Goal: Information Seeking & Learning: Learn about a topic

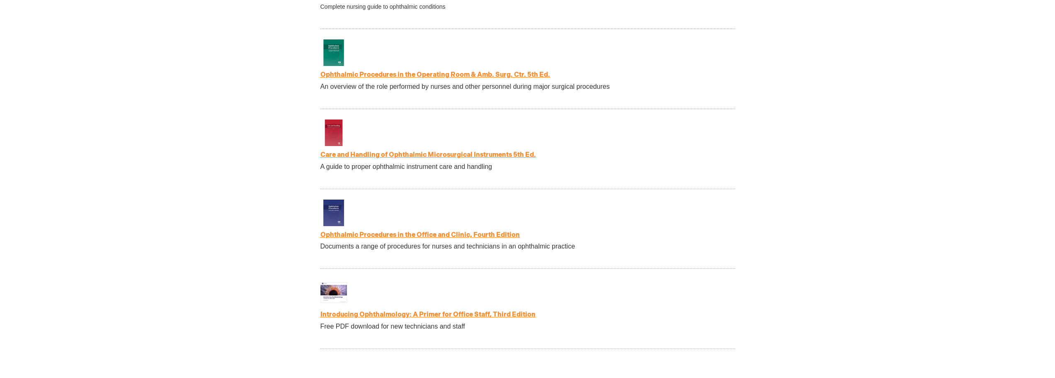
scroll to position [1659, 0]
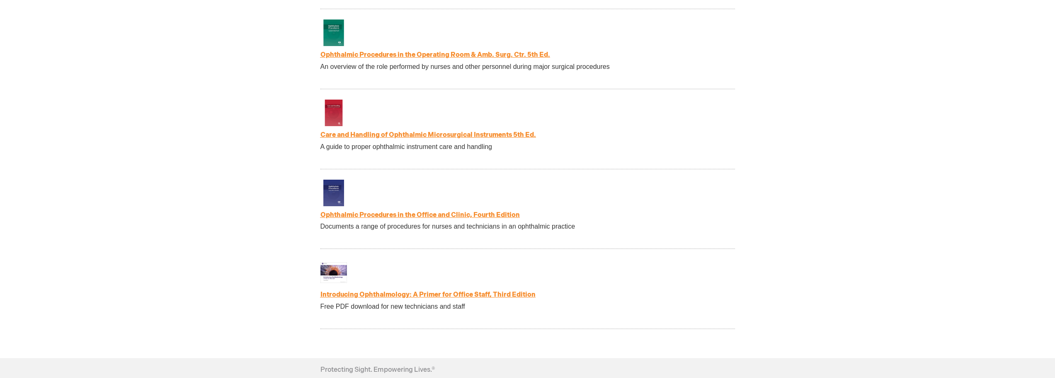
click at [399, 294] on link "Introducing Ophthalmology: A Primer for Office Staff, Third Edition" at bounding box center [428, 295] width 215 height 8
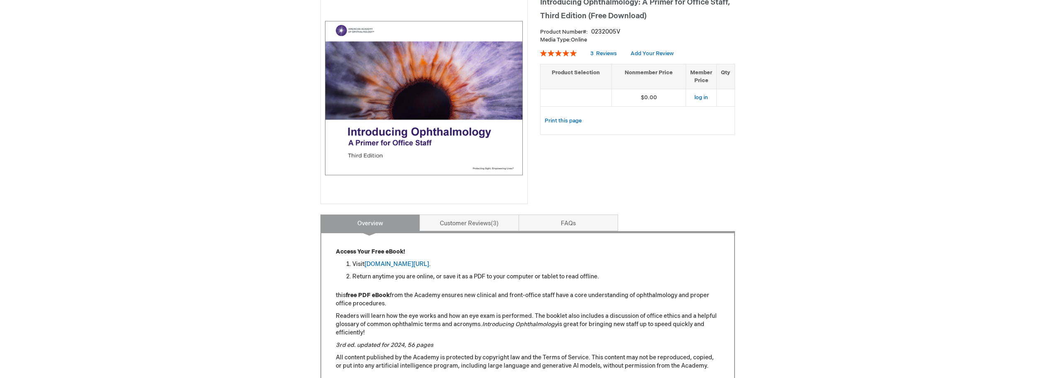
scroll to position [166, 0]
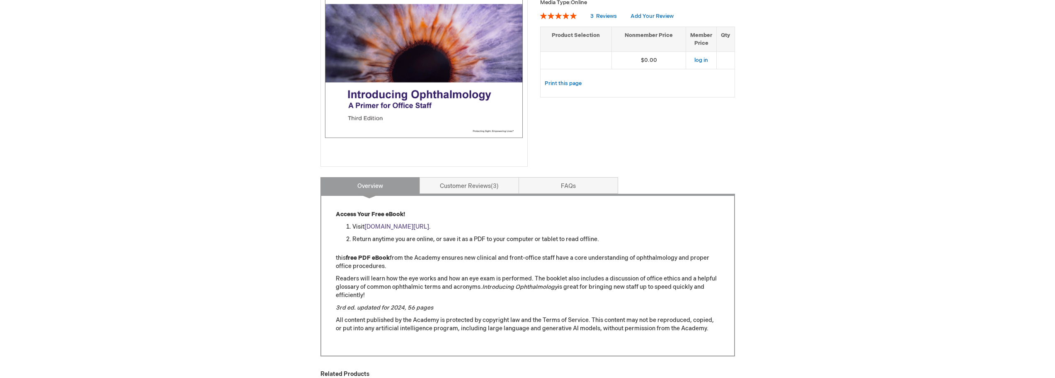
click at [429, 229] on link "aao.org/introducing_ophthalmology" at bounding box center [397, 226] width 65 height 7
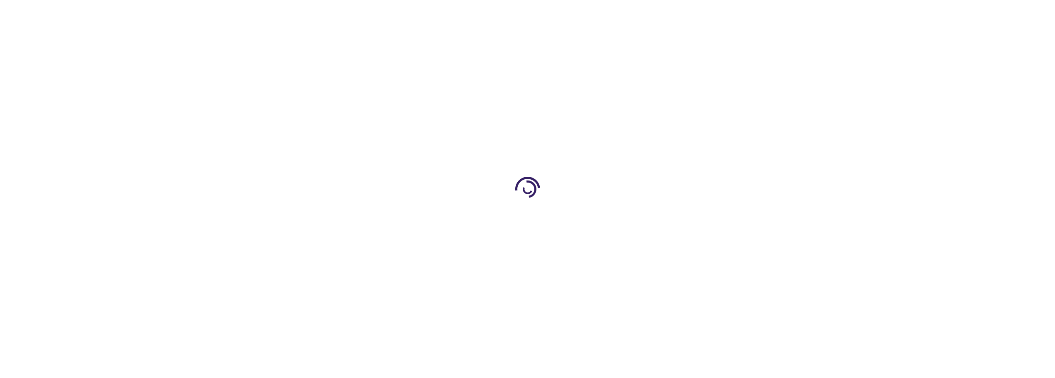
scroll to position [1659, 0]
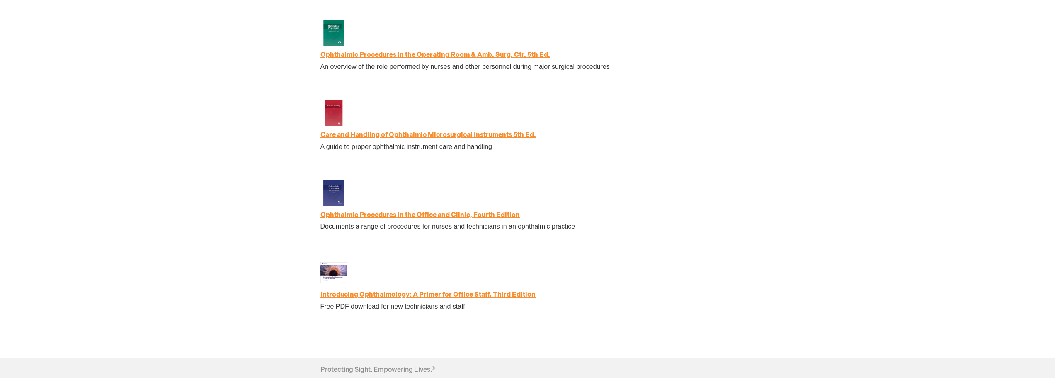
click at [508, 219] on link "Ophthalmic Procedures in the Office and Clinic, Fourth Edition" at bounding box center [420, 215] width 199 height 8
click at [518, 218] on link "Ophthalmic Procedures in the Office and Clinic, Fourth Edition" at bounding box center [420, 215] width 199 height 8
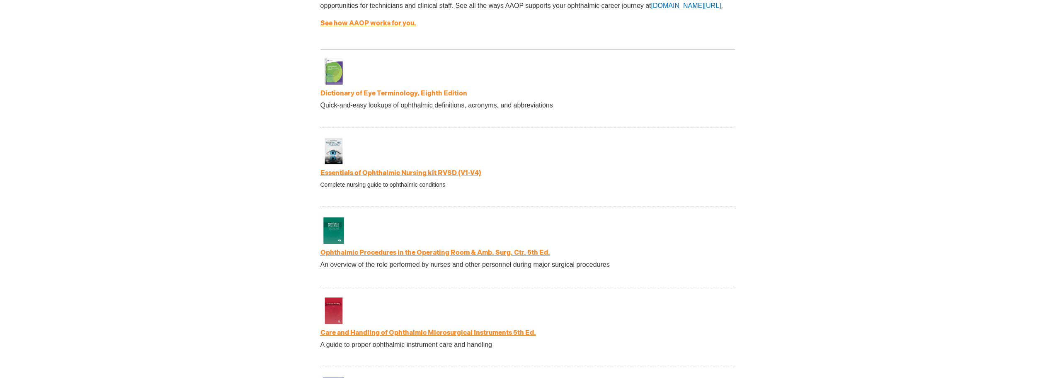
scroll to position [1442, 0]
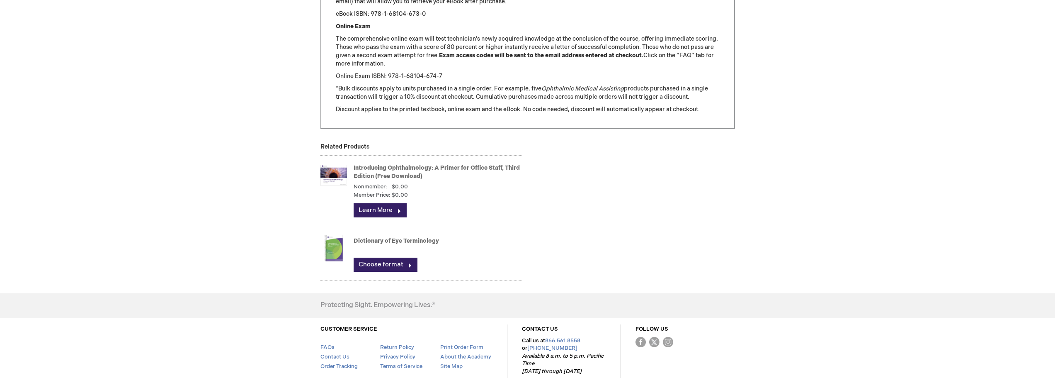
scroll to position [1120, 0]
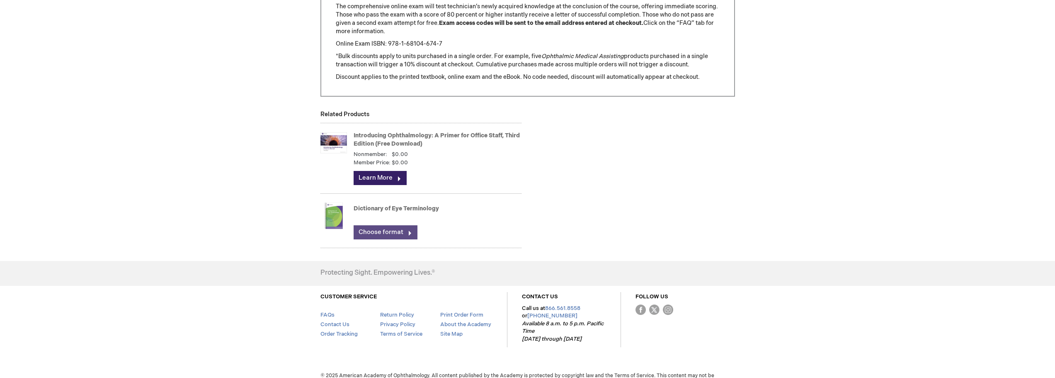
click at [408, 232] on link "Choose format" at bounding box center [386, 232] width 64 height 14
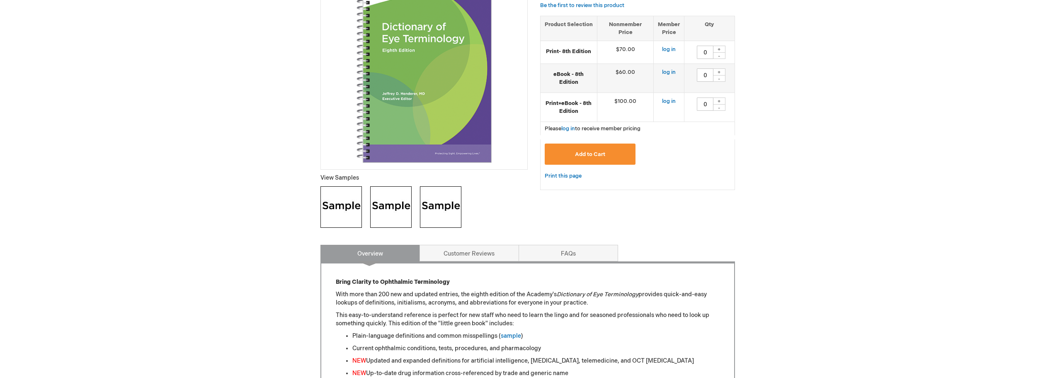
scroll to position [166, 0]
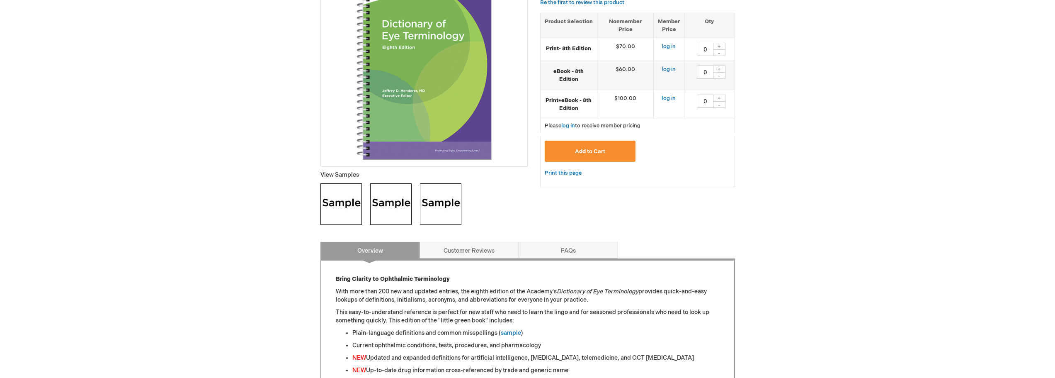
click at [394, 191] on img at bounding box center [390, 203] width 41 height 41
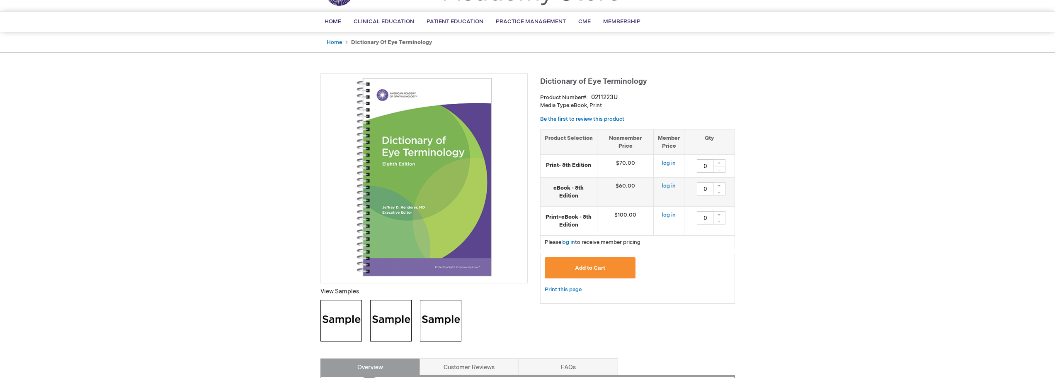
scroll to position [0, 0]
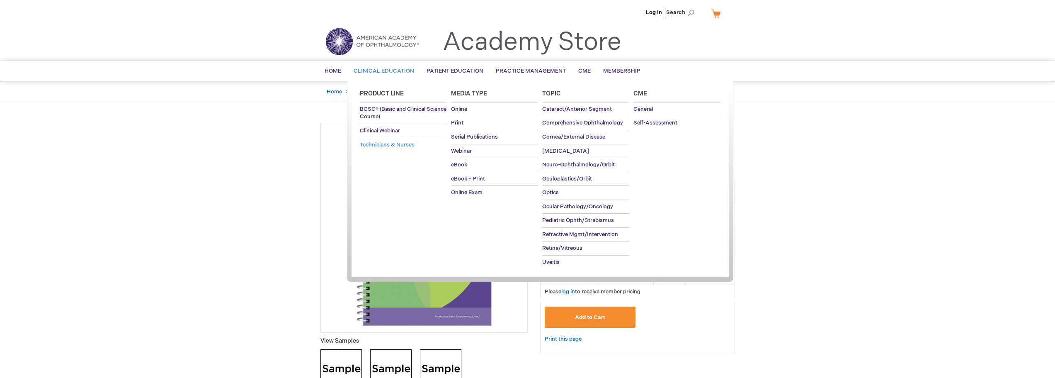
click at [375, 143] on span "Technicians & Nurses" at bounding box center [387, 144] width 55 height 7
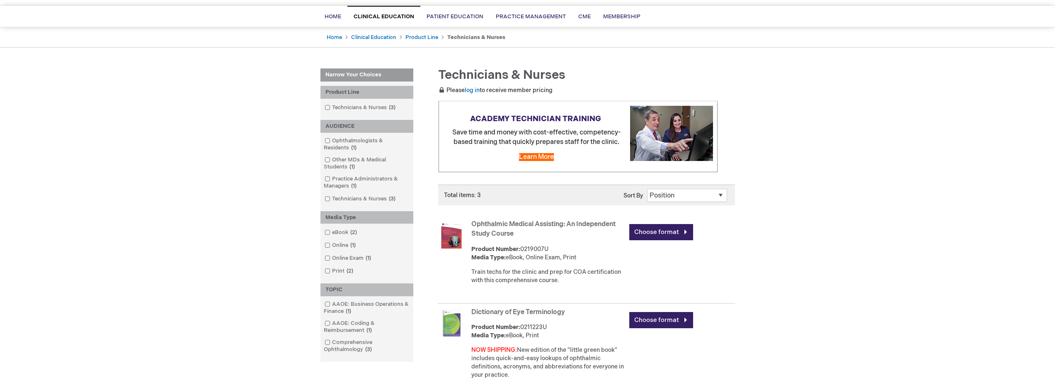
scroll to position [41, 0]
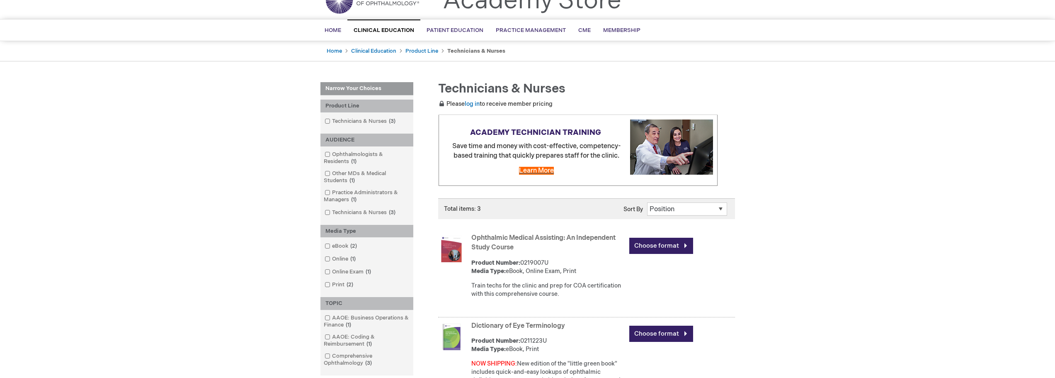
click at [547, 171] on span "Learn More" at bounding box center [536, 171] width 35 height 8
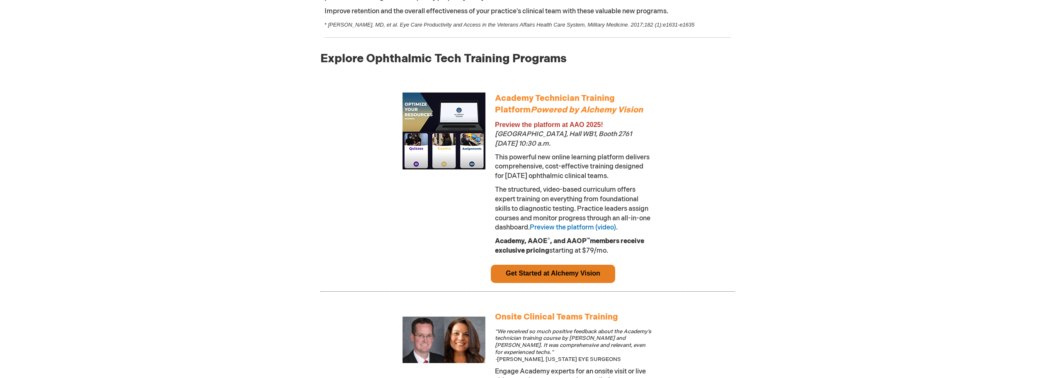
scroll to position [456, 0]
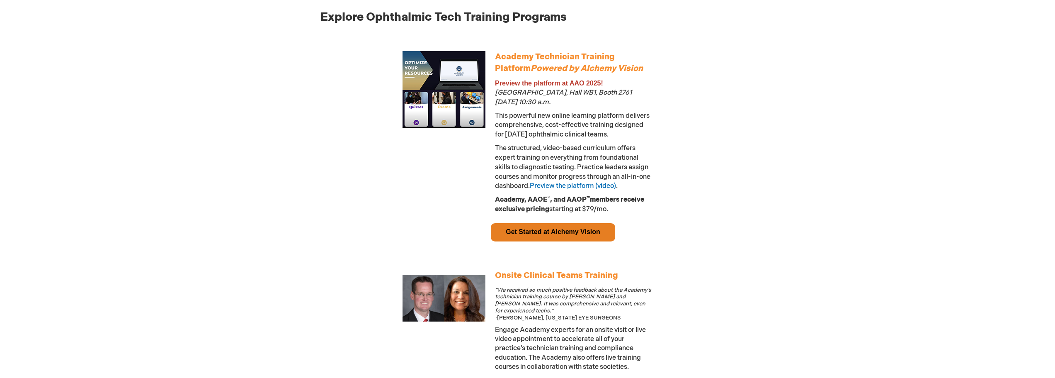
click at [591, 178] on span "The structured, video-based curriculum offers expert training on everything fro…" at bounding box center [573, 167] width 156 height 46
click at [590, 183] on link "Preview the platform (video)" at bounding box center [573, 186] width 86 height 8
